Goal: Task Accomplishment & Management: Use online tool/utility

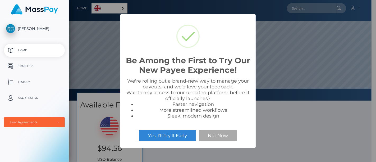
scroll to position [100, 303]
drag, startPoint x: 303, startPoint y: 129, endPoint x: 198, endPoint y: 69, distance: 121.5
click at [303, 129] on div "Be Among the First to Try Our New Payee Experience! × We're rolling out a brand…" at bounding box center [188, 81] width 376 height 162
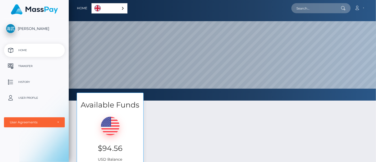
scroll to position [100, 307]
click at [34, 66] on p "Transfer" at bounding box center [34, 66] width 57 height 8
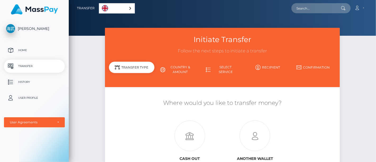
scroll to position [59, 0]
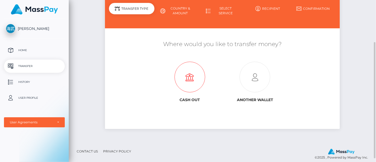
click at [195, 77] on icon at bounding box center [189, 77] width 65 height 31
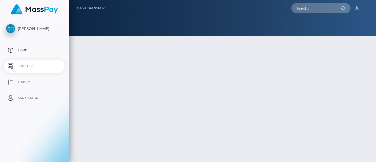
type input "94.56"
select select
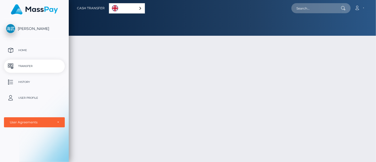
scroll to position [59, 0]
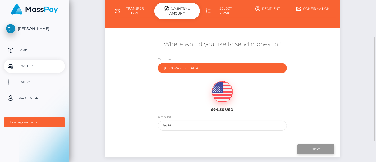
click at [311, 149] on input "Next" at bounding box center [315, 149] width 37 height 10
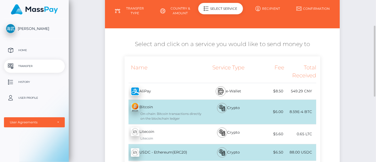
click at [177, 89] on div "AliPay - CNY" at bounding box center [165, 91] width 80 height 15
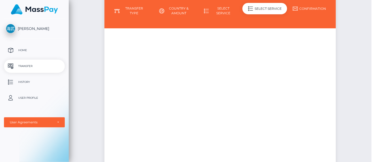
drag, startPoint x: 177, startPoint y: 89, endPoint x: 351, endPoint y: 64, distance: 175.4
click at [351, 64] on div "Loading! × Finding required fields. OK Cancel" at bounding box center [188, 81] width 376 height 162
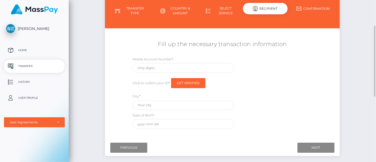
click at [353, 75] on div "Initiate Transfer Follow the next steps to initiate a transfer Transfer Type Co…" at bounding box center [222, 69] width 307 height 200
click at [116, 151] on div "Next Finish Previous" at bounding box center [222, 147] width 235 height 16
click at [119, 148] on input "Previous" at bounding box center [128, 148] width 37 height 10
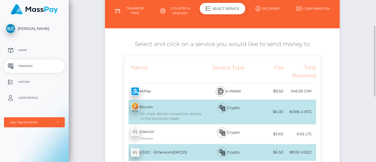
scroll to position [205, 0]
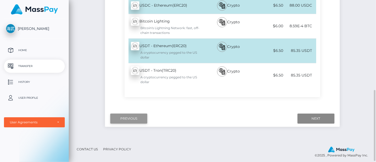
click at [132, 120] on input "Previous" at bounding box center [128, 118] width 37 height 10
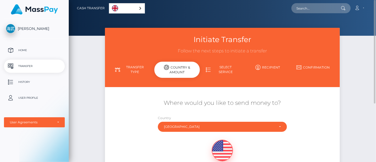
scroll to position [59, 0]
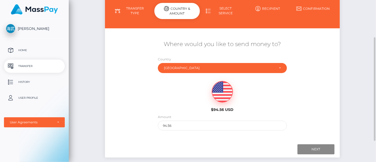
click at [345, 68] on div "Initiate Transfer Follow the next steps to initiate a transfer Transfer Type Co…" at bounding box center [222, 69] width 307 height 201
click at [19, 67] on p "Transfer" at bounding box center [34, 66] width 57 height 8
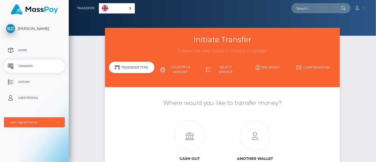
scroll to position [29, 0]
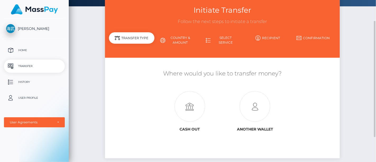
click at [353, 72] on div "Initiate Transfer Follow the next steps to initiate a transfer Transfer Type Co…" at bounding box center [222, 84] width 307 height 173
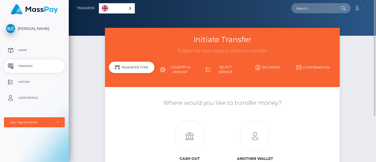
scroll to position [59, 0]
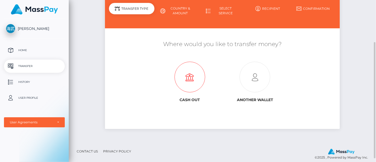
click at [186, 81] on icon at bounding box center [189, 77] width 65 height 31
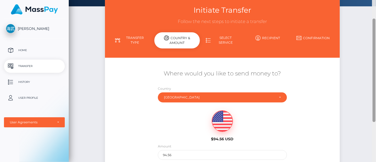
scroll to position [92, 0]
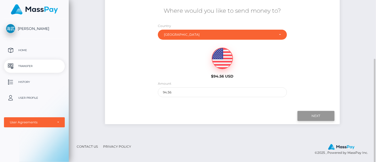
click at [330, 114] on input "Next" at bounding box center [315, 116] width 37 height 10
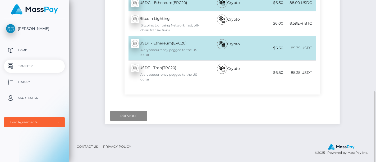
scroll to position [120, 0]
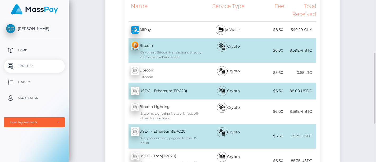
click at [158, 23] on div "AliPay - CNY" at bounding box center [165, 29] width 80 height 15
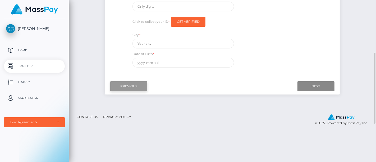
click at [126, 86] on input "Previous" at bounding box center [128, 86] width 37 height 10
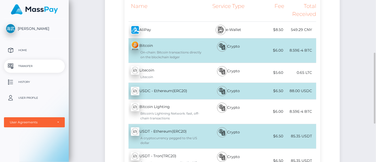
click at [370, 53] on div "Initiate Transfer Follow the next steps to initiate a transfer Transfer Type Co…" at bounding box center [222, 67] width 307 height 318
